Goal: Entertainment & Leisure: Consume media (video, audio)

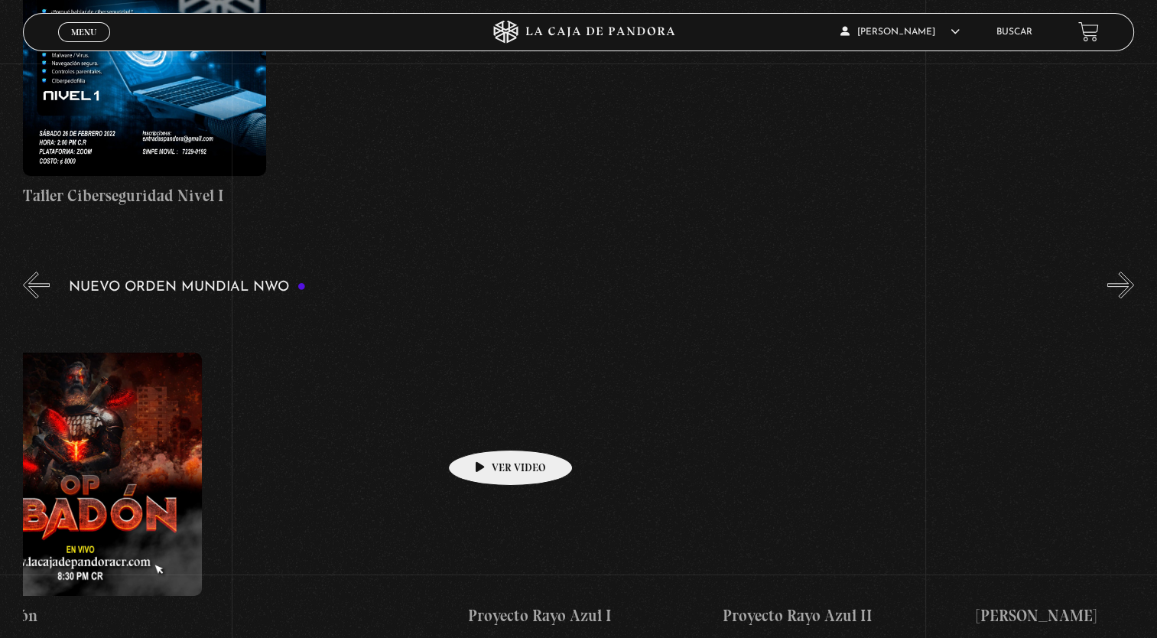
scroll to position [0, 6954]
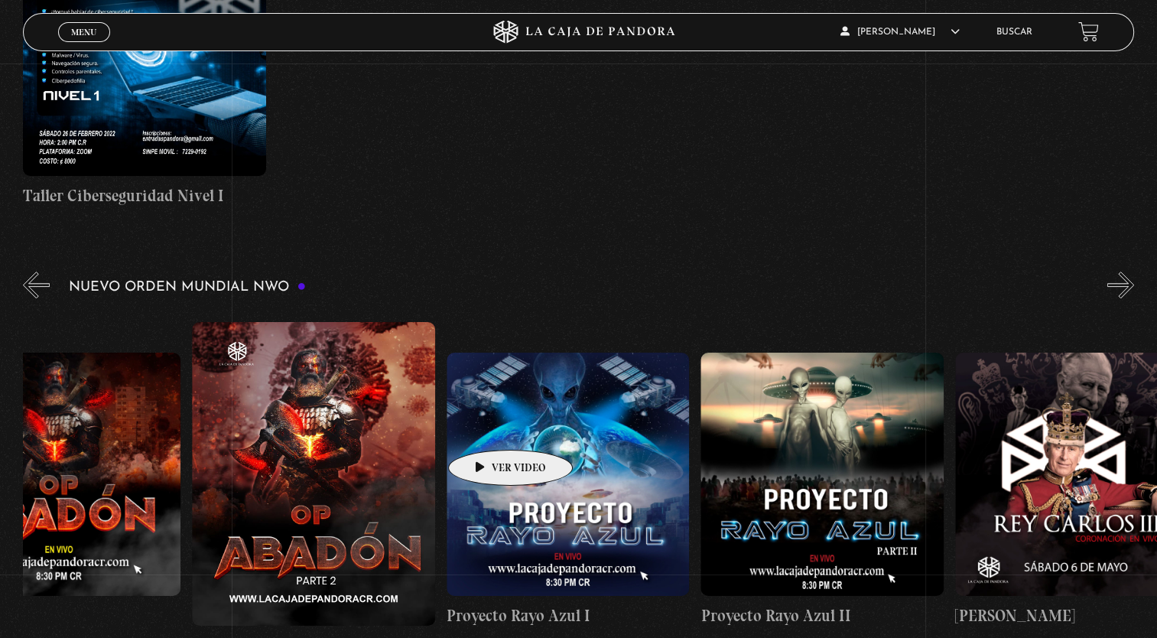
click at [599, 415] on figure at bounding box center [568, 473] width 243 height 243
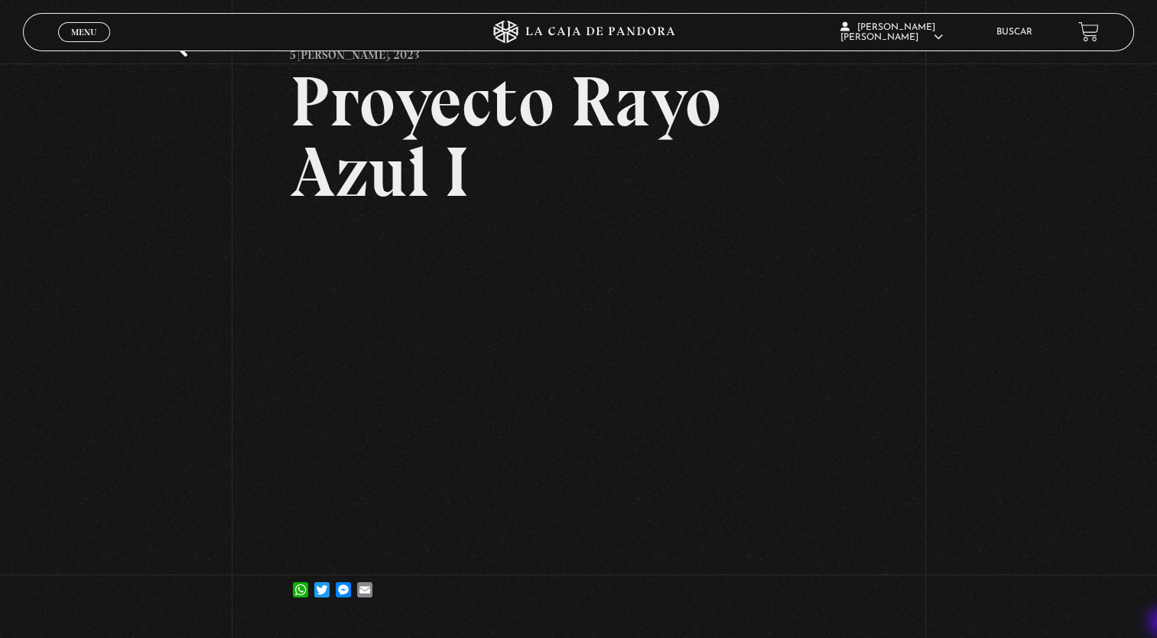
scroll to position [122, 0]
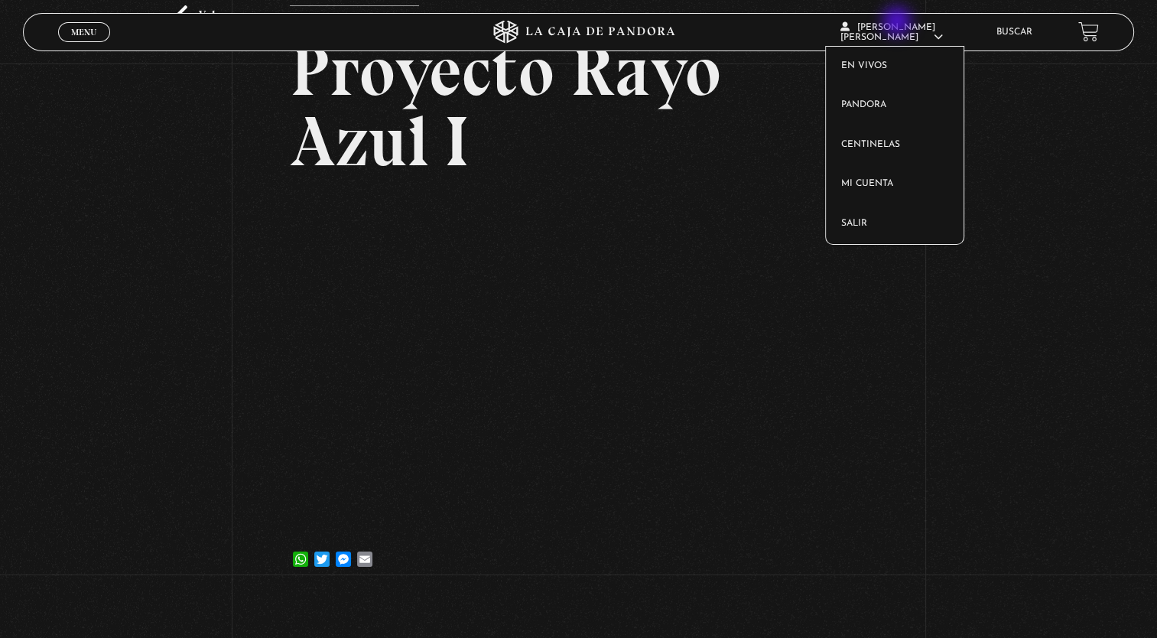
click at [898, 23] on span "[PERSON_NAME]" at bounding box center [891, 32] width 102 height 19
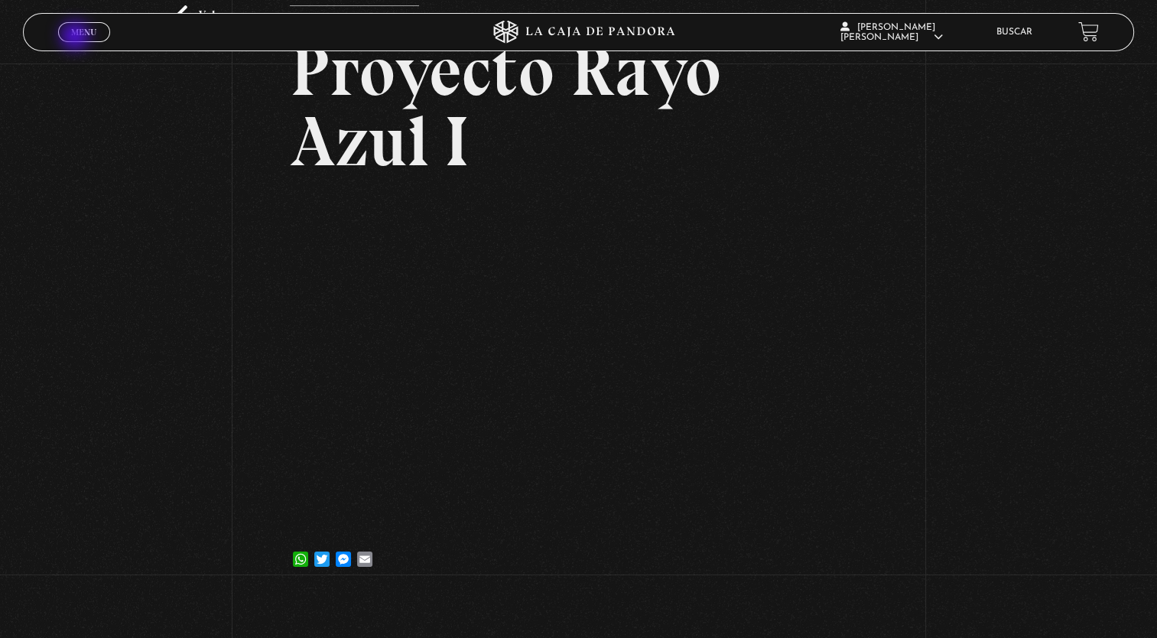
click at [76, 37] on link "Menu Cerrar" at bounding box center [84, 32] width 52 height 20
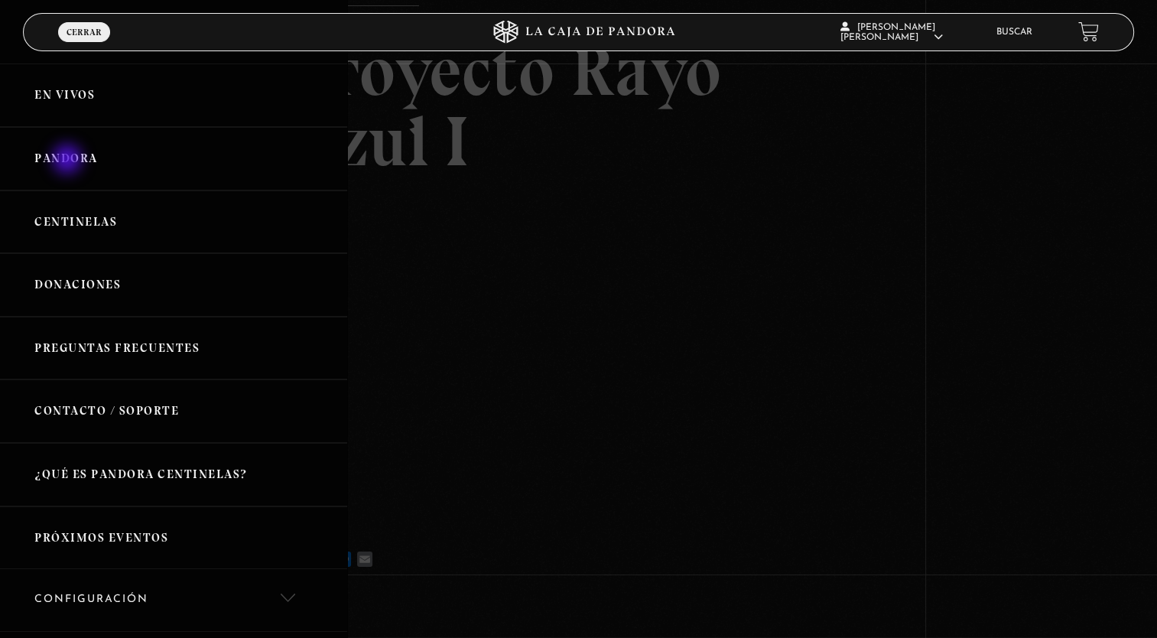
click at [69, 161] on link "Pandora" at bounding box center [173, 158] width 347 height 63
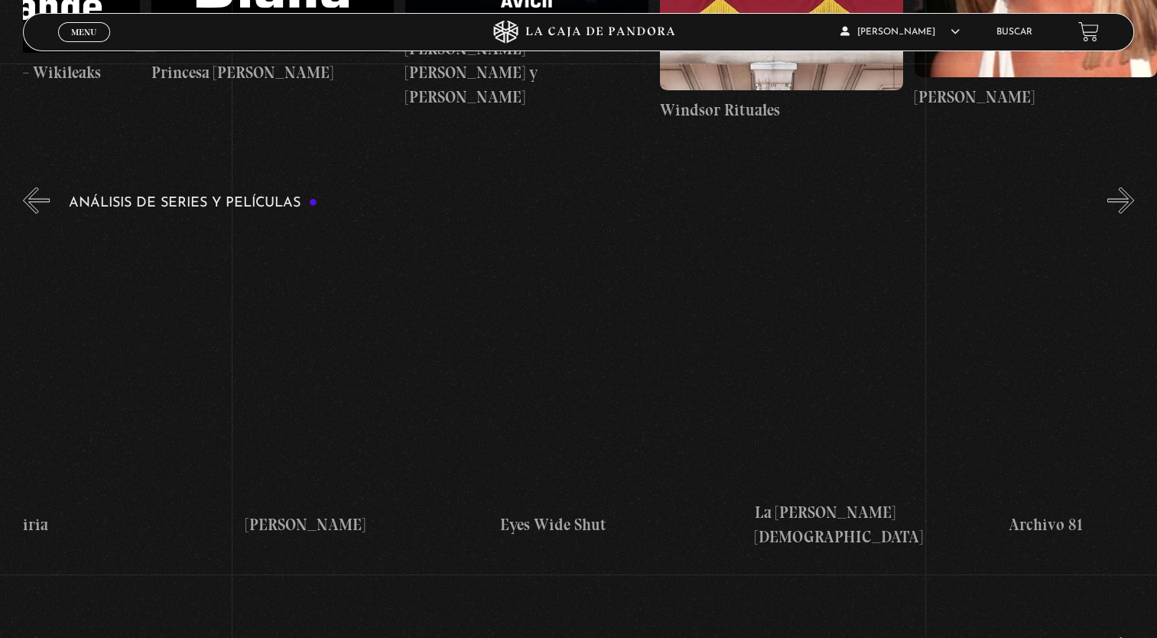
scroll to position [0, 2578]
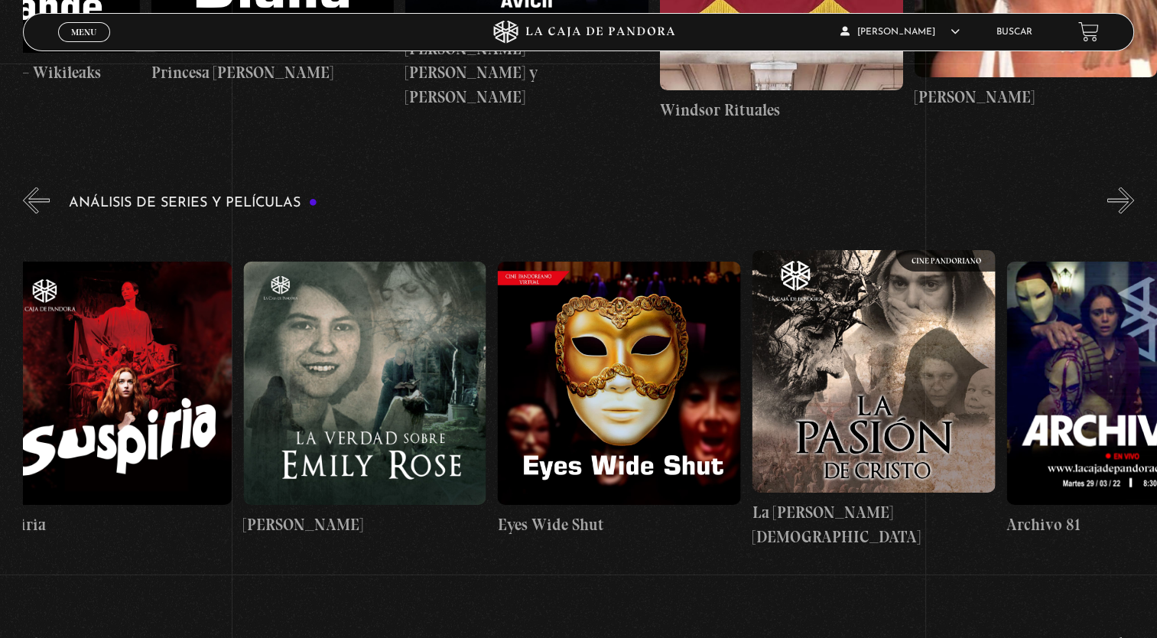
click at [928, 430] on figure at bounding box center [873, 370] width 243 height 243
